Goal: Information Seeking & Learning: Find specific fact

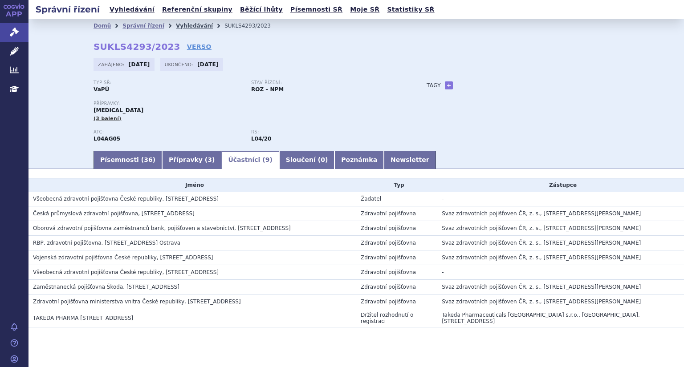
click at [177, 25] on link "Vyhledávání" at bounding box center [194, 26] width 37 height 6
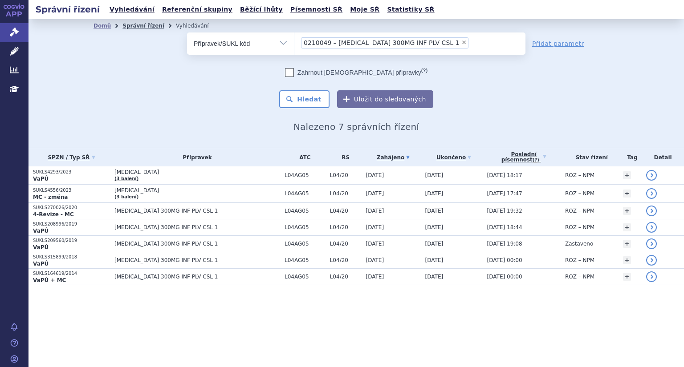
click at [135, 24] on link "Správní řízení" at bounding box center [143, 26] width 42 height 6
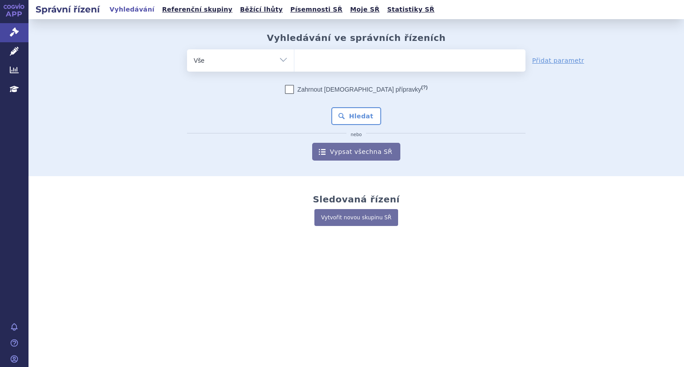
click at [315, 62] on ul at bounding box center [409, 58] width 231 height 19
click at [294, 62] on select at bounding box center [294, 60] width 0 height 22
click at [302, 62] on input "search" at bounding box center [303, 59] width 5 height 11
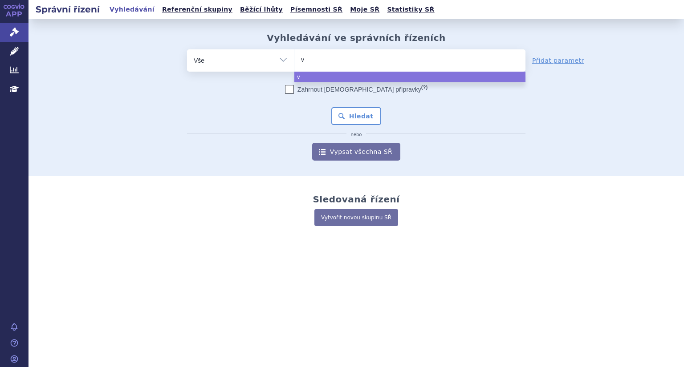
type input "ve"
type input "vel"
type input "velsi"
type input "velsip"
type input "velsipi"
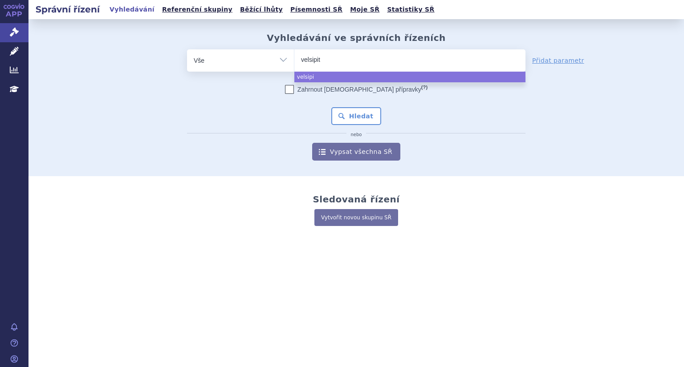
type input "velsipity"
select select "velsipity"
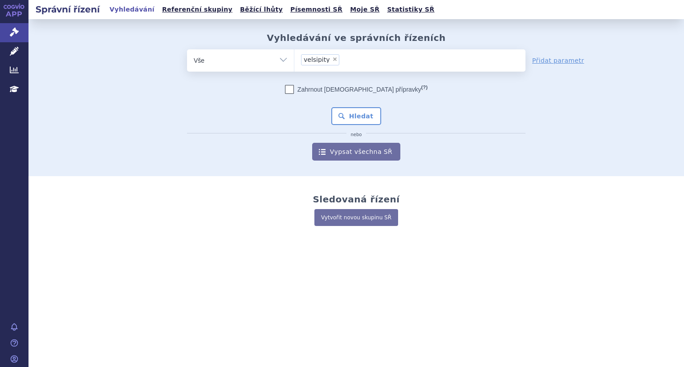
click at [365, 104] on div "Zahrnout bratrské přípravky (?) * Pozor, hledání dle vyhledávacího parametru In…" at bounding box center [356, 123] width 339 height 76
click at [365, 110] on button "Hledat" at bounding box center [356, 116] width 50 height 18
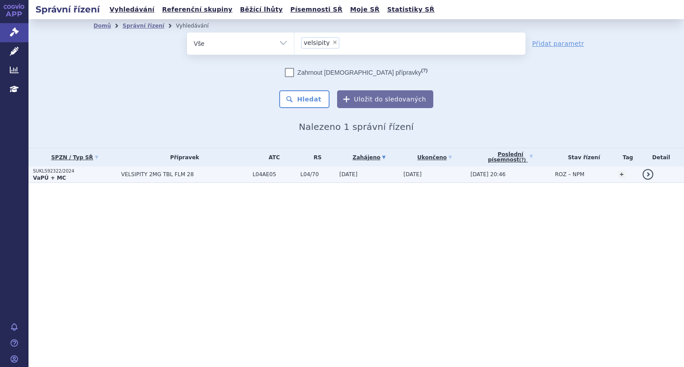
click at [55, 176] on strong "VaPÚ + MC" at bounding box center [49, 178] width 33 height 6
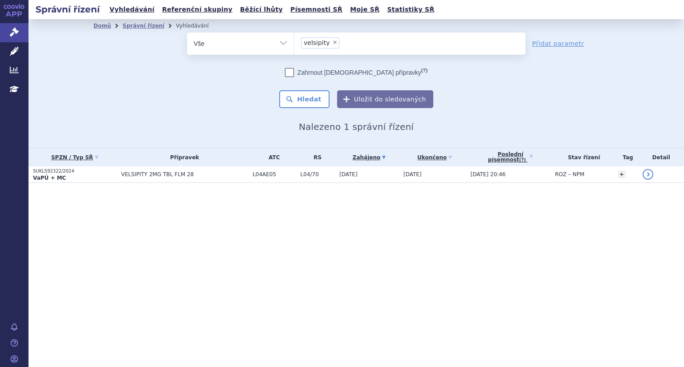
click at [332, 45] on span "×" at bounding box center [334, 42] width 5 height 5
click at [294, 45] on select "velsipity" at bounding box center [294, 43] width 0 height 22
select select
type input "t"
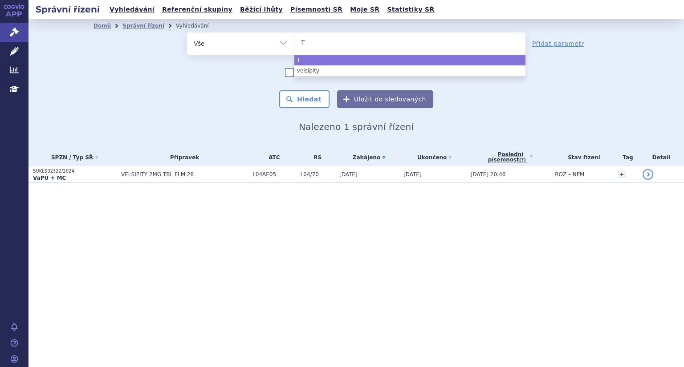
type input "Tr"
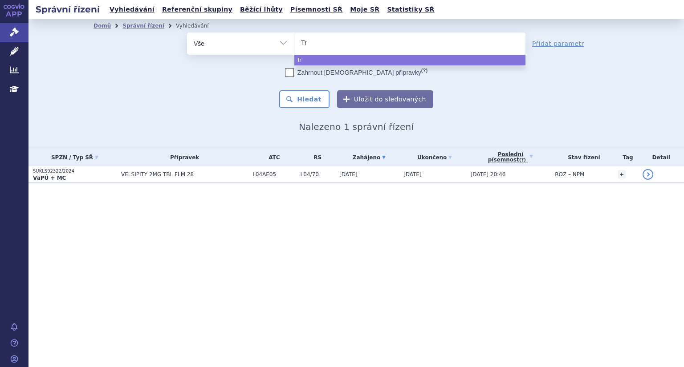
type input "Tre"
type input "Trem"
type input "Tremfy"
type input "Tremfya"
select select "Tremfya"
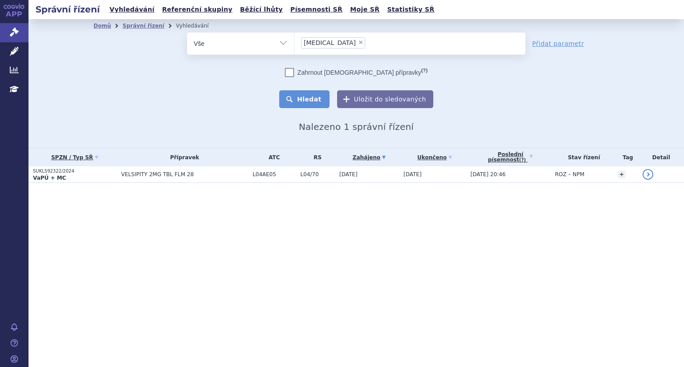
click at [314, 102] on button "Hledat" at bounding box center [304, 99] width 50 height 18
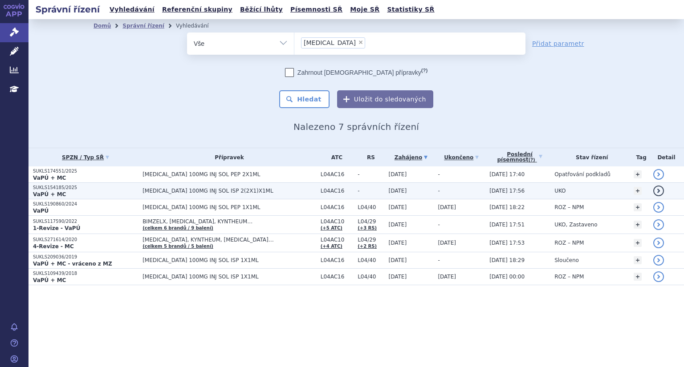
click at [86, 193] on p "VaPÚ + MC" at bounding box center [85, 194] width 105 height 7
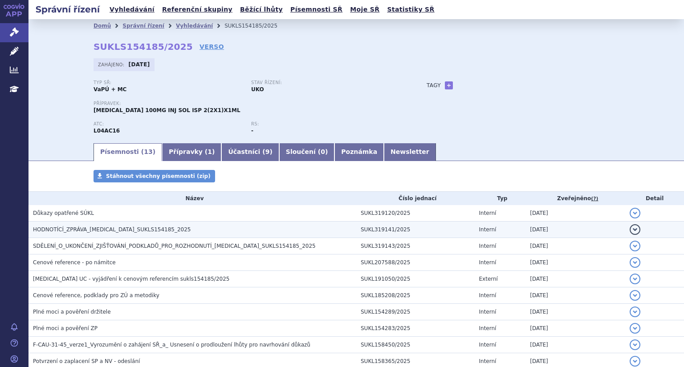
click at [114, 232] on span "HODNOTÍCÍ_ZPRÁVA_[MEDICAL_DATA]_SUKLS154185_2025" at bounding box center [112, 230] width 158 height 6
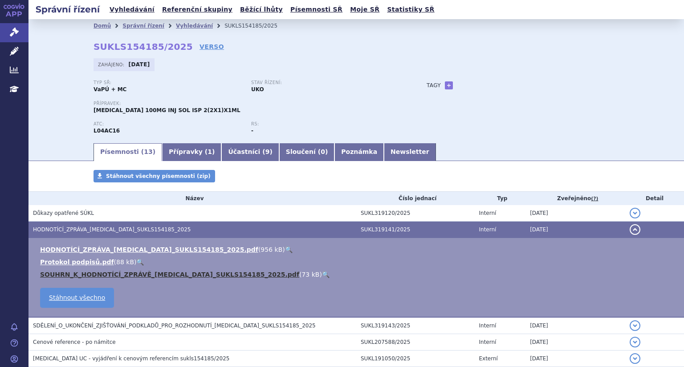
click at [133, 271] on link "SOUHRN_K_HODNOTÍCÍ_ZPRÁVĚ_[MEDICAL_DATA]_SUKLS154185_2025.pdf" at bounding box center [169, 274] width 259 height 7
